Goal: Transaction & Acquisition: Purchase product/service

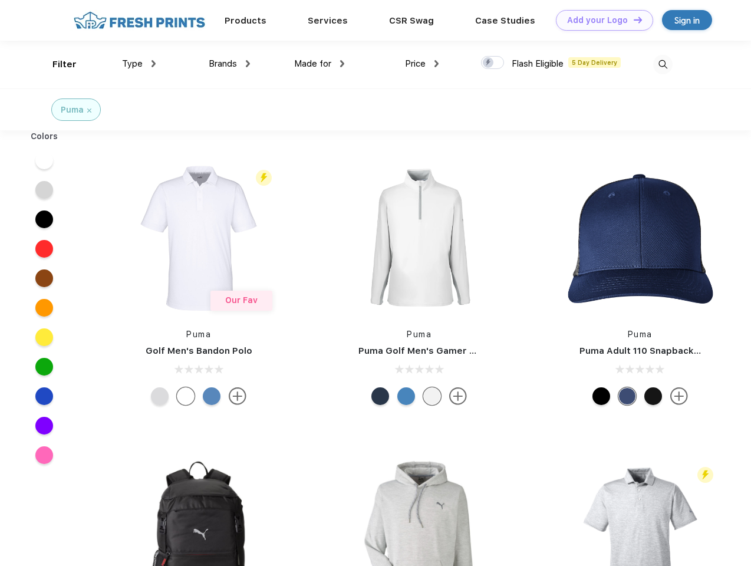
click at [600, 20] on link "Add your Logo Design Tool" at bounding box center [604, 20] width 97 height 21
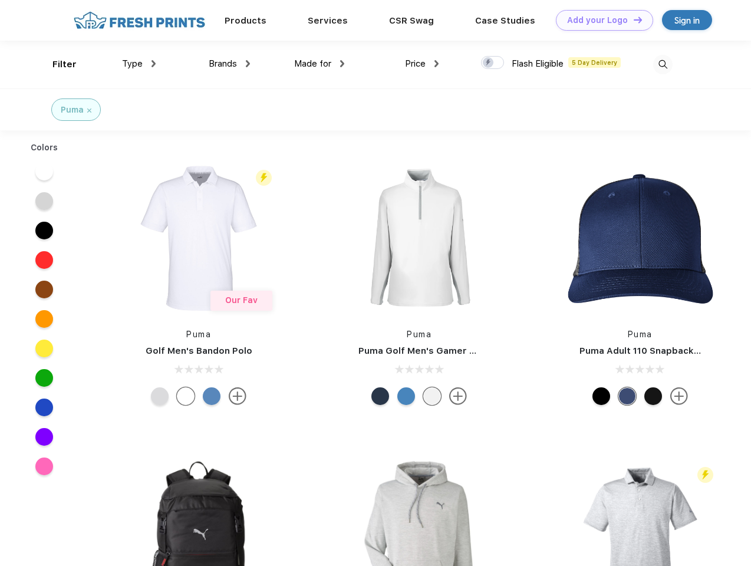
click at [0, 0] on div "Design Tool" at bounding box center [0, 0] width 0 height 0
click at [633, 19] on link "Add your Logo Design Tool" at bounding box center [604, 20] width 97 height 21
click at [57, 64] on div "Filter" at bounding box center [64, 65] width 24 height 14
click at [139, 64] on span "Type" at bounding box center [132, 63] width 21 height 11
click at [229, 64] on span "Brands" at bounding box center [223, 63] width 28 height 11
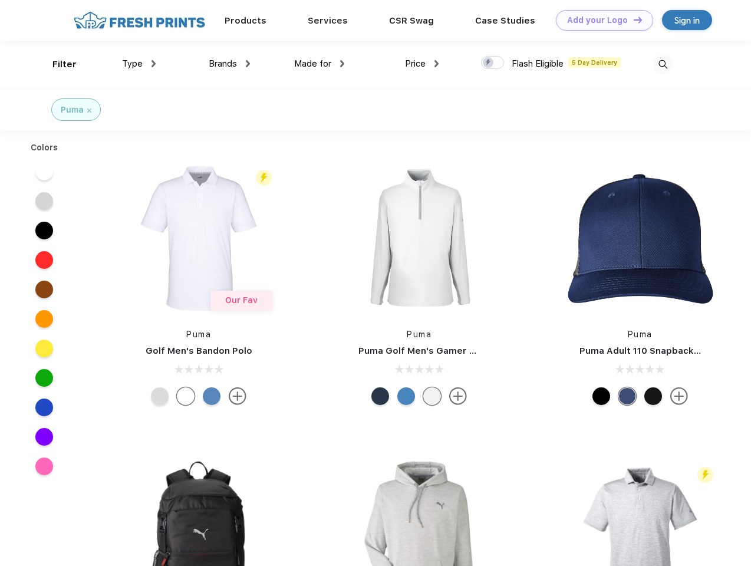
click at [320, 64] on span "Made for" at bounding box center [312, 63] width 37 height 11
click at [422, 64] on span "Price" at bounding box center [415, 63] width 21 height 11
click at [493, 63] on div at bounding box center [492, 62] width 23 height 13
click at [489, 63] on input "checkbox" at bounding box center [485, 59] width 8 height 8
click at [663, 64] on img at bounding box center [662, 64] width 19 height 19
